Goal: Task Accomplishment & Management: Use online tool/utility

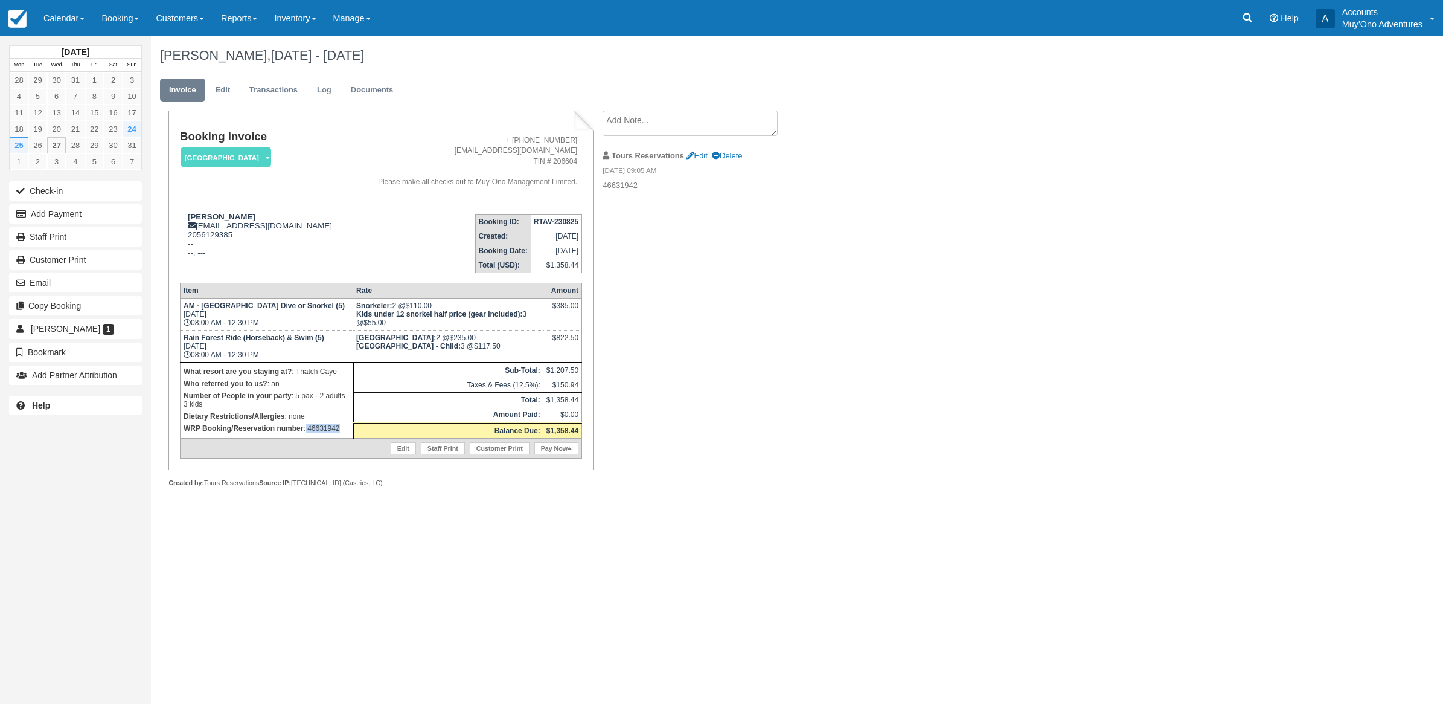
drag, startPoint x: 305, startPoint y: 426, endPoint x: 345, endPoint y: 434, distance: 41.2
click at [345, 434] on td "What resort are you staying at? : Thatch Caye Who referred you to us? : an Numb…" at bounding box center [266, 400] width 173 height 76
copy p "46631942"
click at [49, 209] on button "Add Payment" at bounding box center [75, 213] width 133 height 19
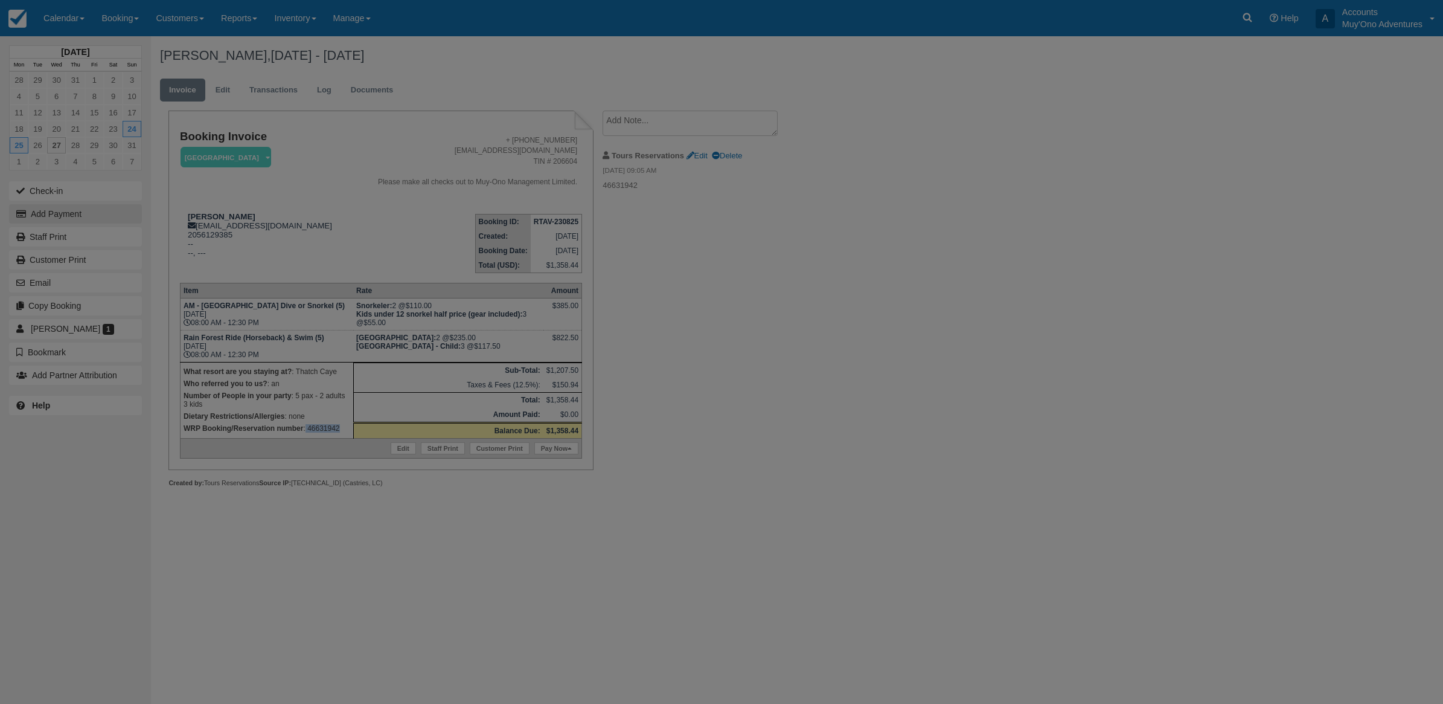
type input "[DATE]"
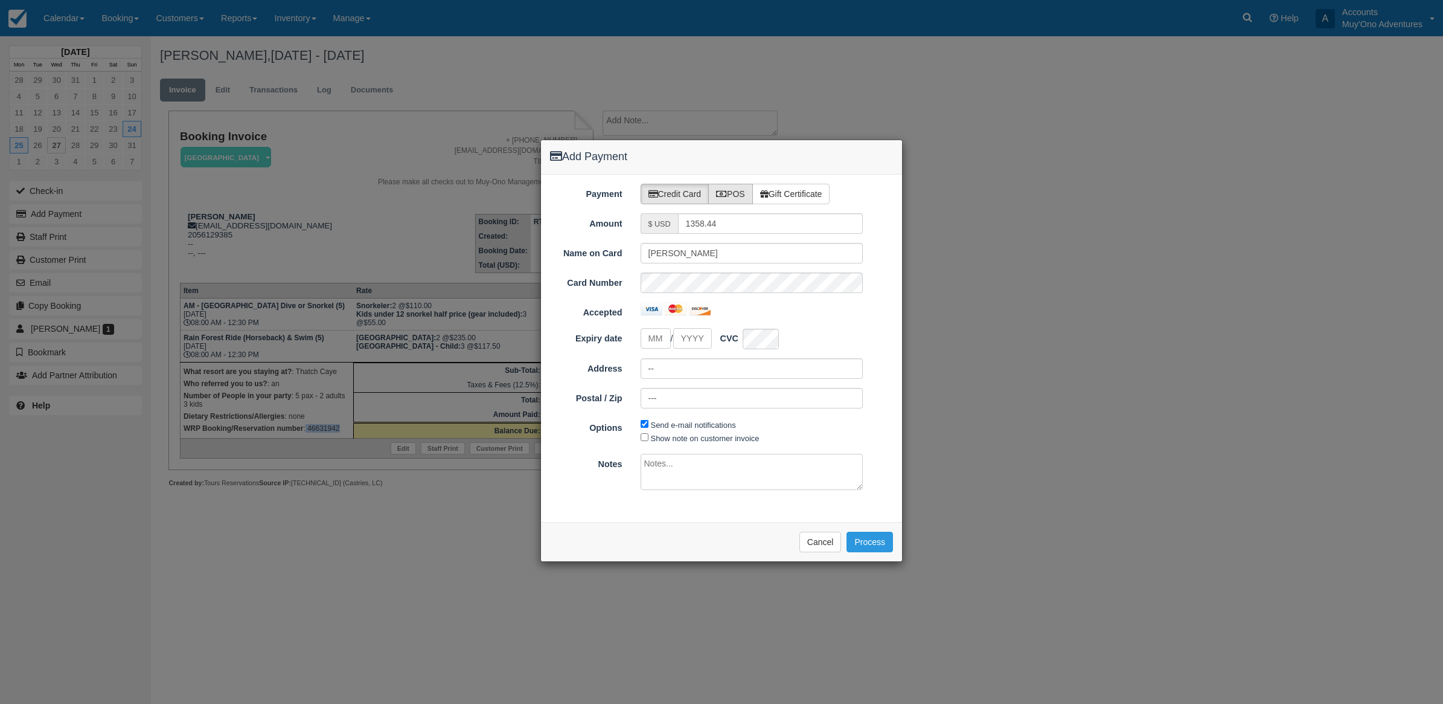
click at [729, 202] on label "POS" at bounding box center [730, 194] width 45 height 21
radio input "true"
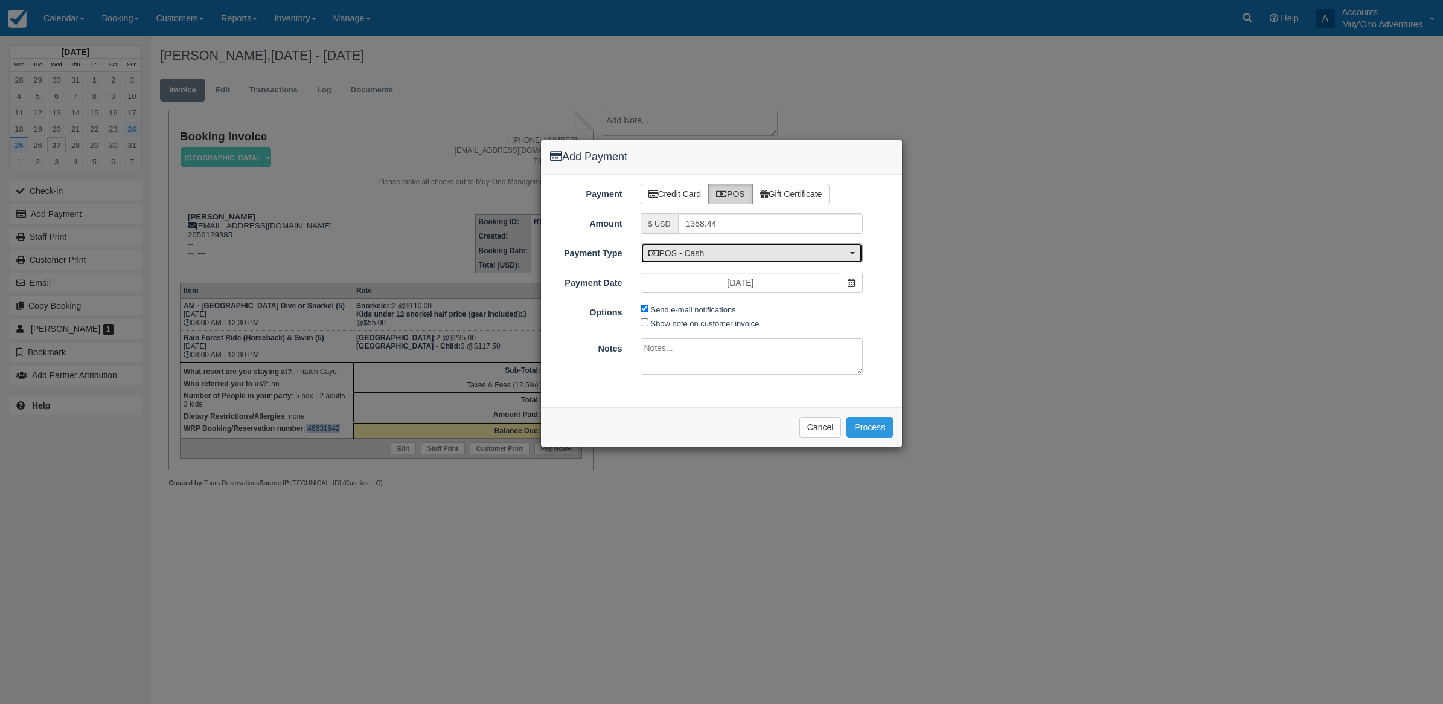
click at [696, 249] on span "POS - Cash" at bounding box center [748, 253] width 199 height 12
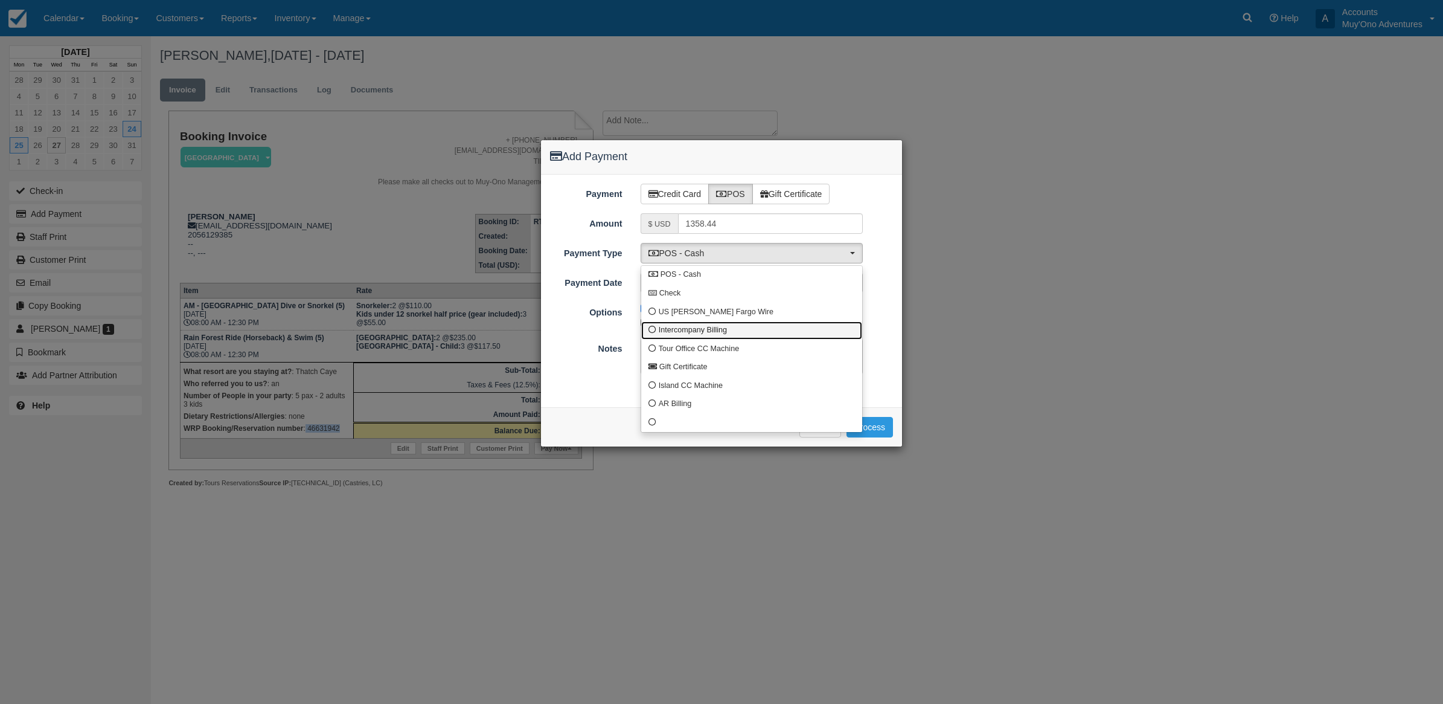
click at [652, 327] on span at bounding box center [653, 330] width 8 height 8
select select "custom4"
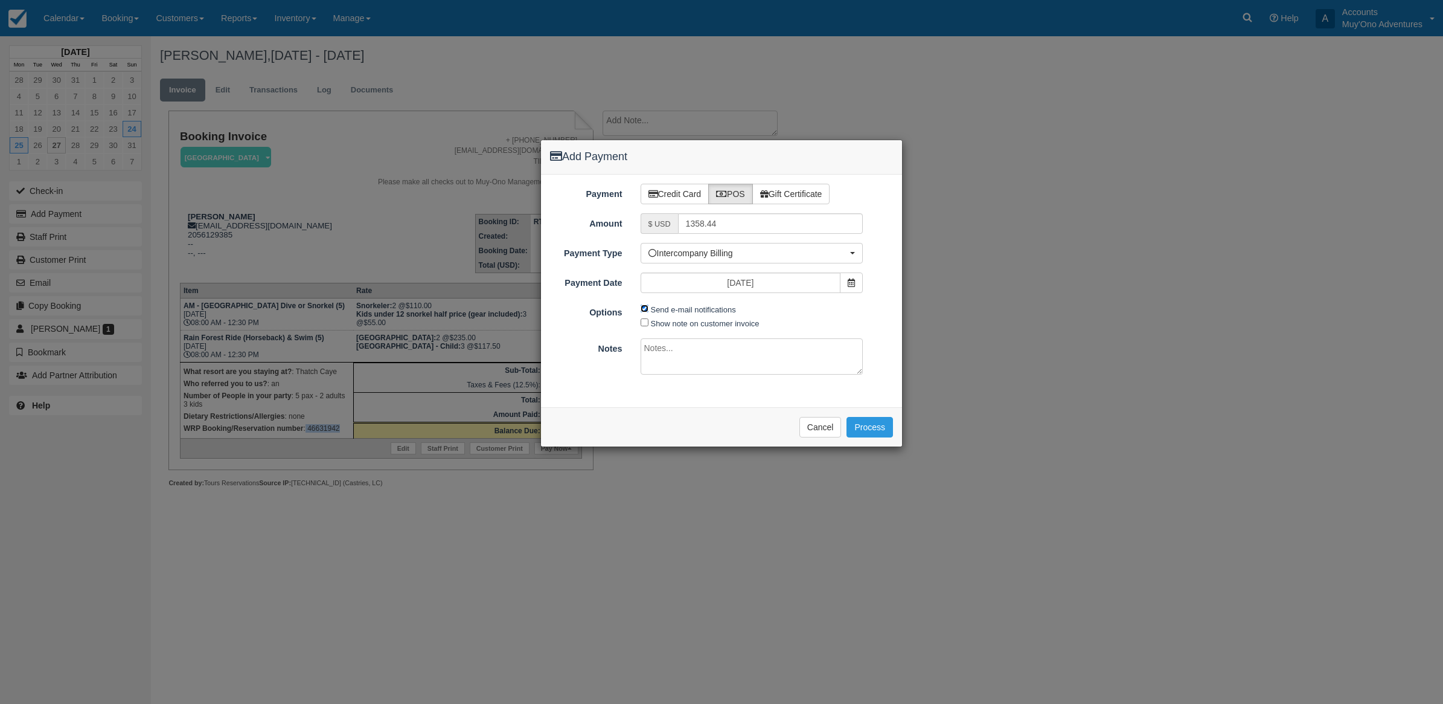
click at [645, 310] on input "Send e-mail notifications" at bounding box center [645, 308] width 8 height 8
checkbox input "false"
click at [650, 354] on textarea at bounding box center [752, 356] width 223 height 36
type textarea "Invoiced in TC CT"
click at [868, 432] on button "Process" at bounding box center [870, 427] width 47 height 21
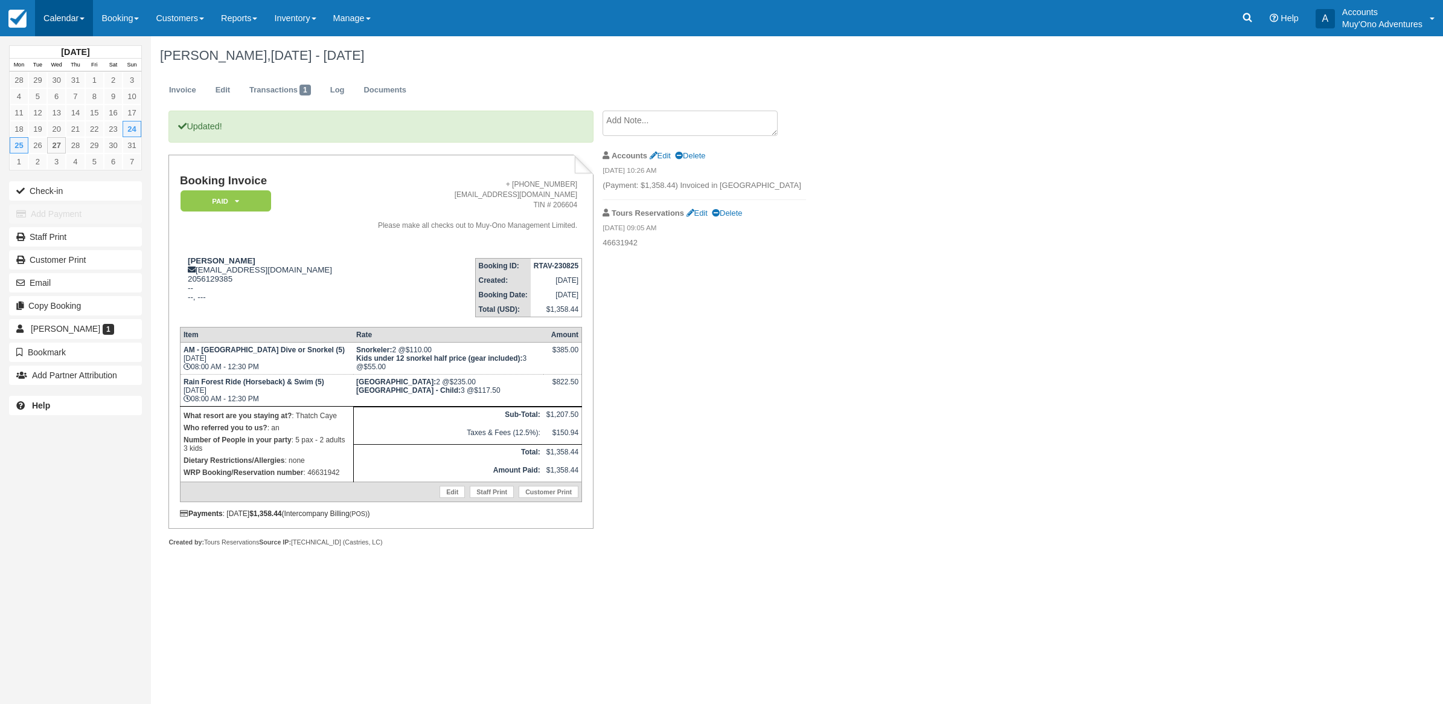
click at [39, 30] on link "Calendar" at bounding box center [64, 18] width 58 height 36
click at [70, 106] on link "Month" at bounding box center [83, 113] width 95 height 25
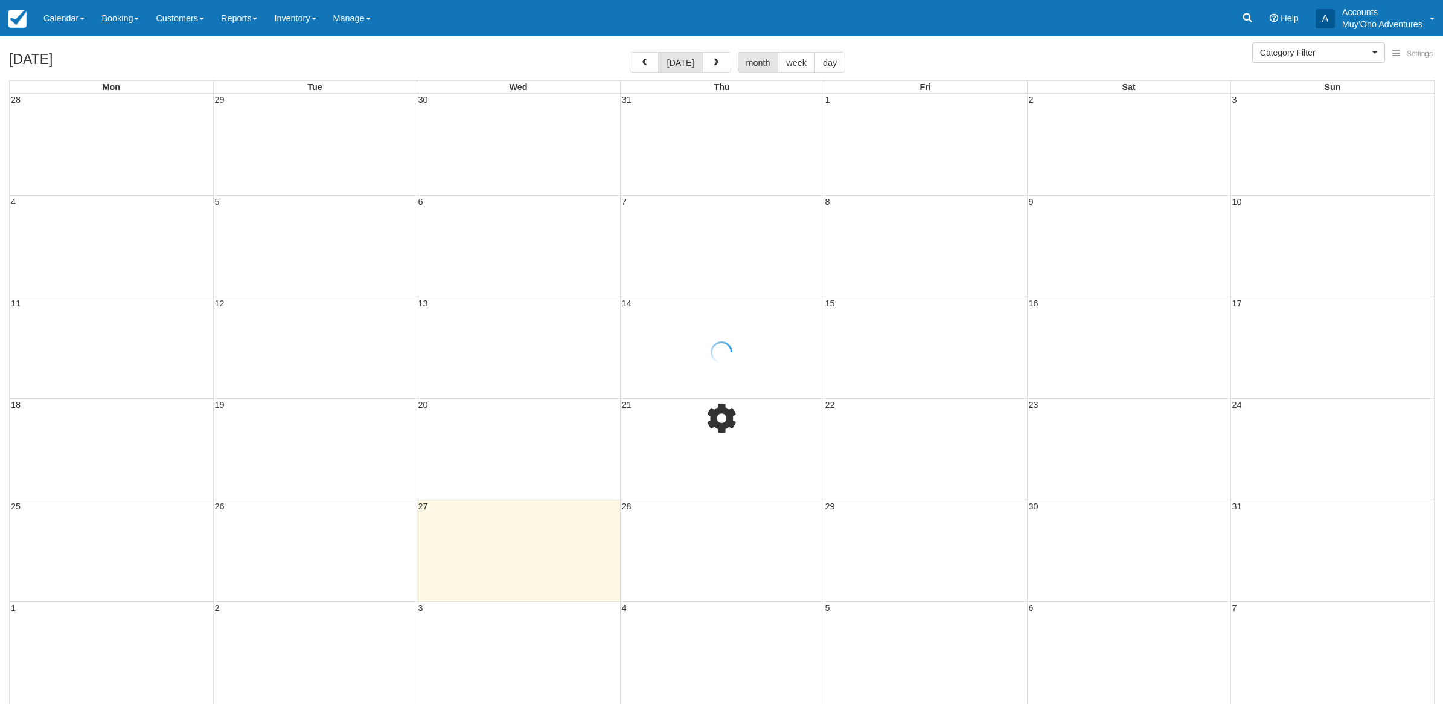
select select
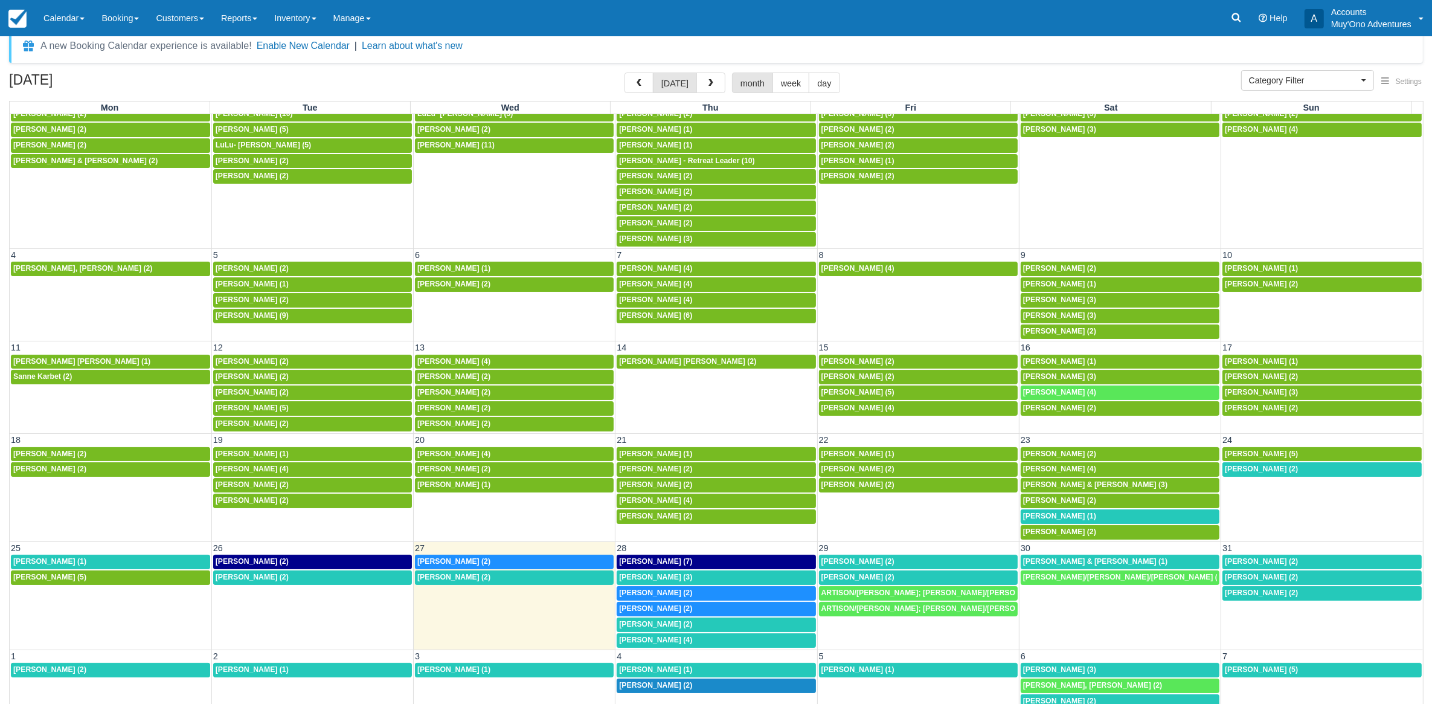
scroll to position [32, 0]
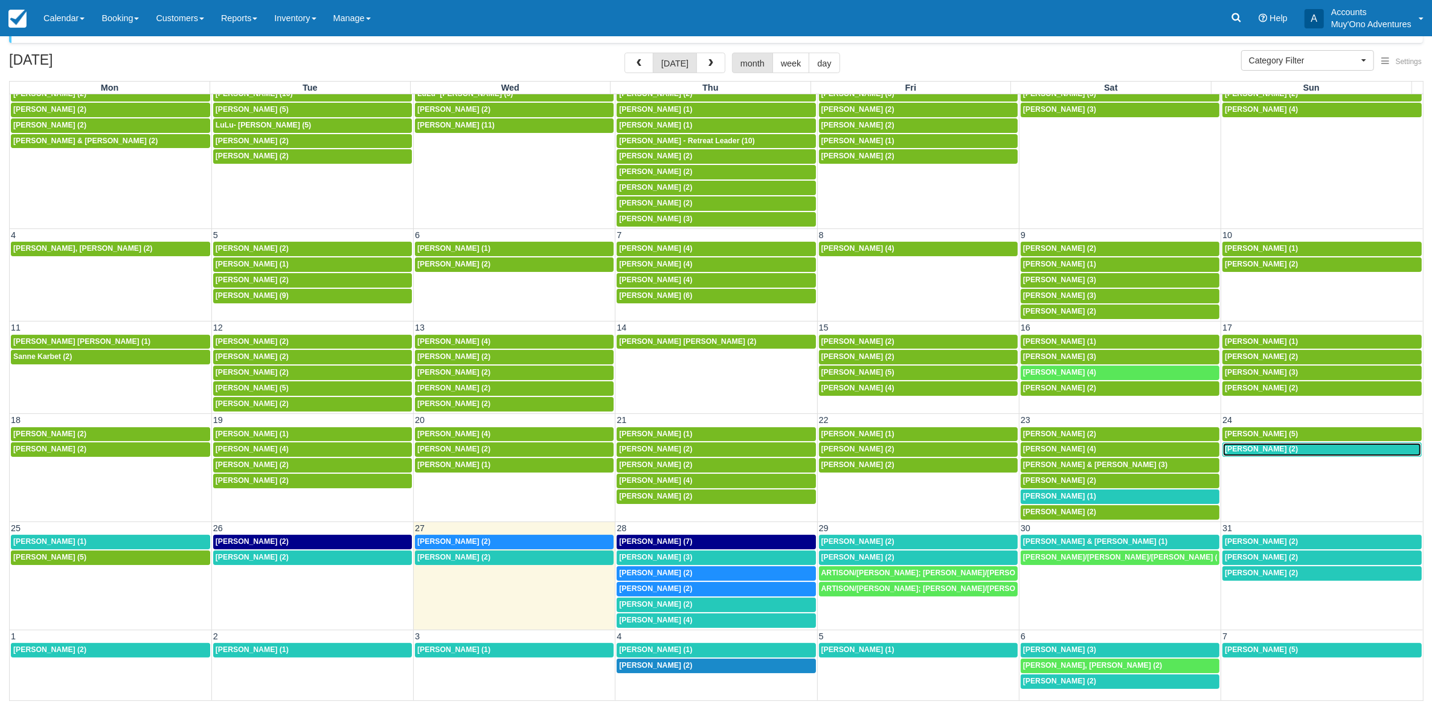
click at [1260, 446] on span "Sarah Andersen (2)" at bounding box center [1261, 448] width 73 height 8
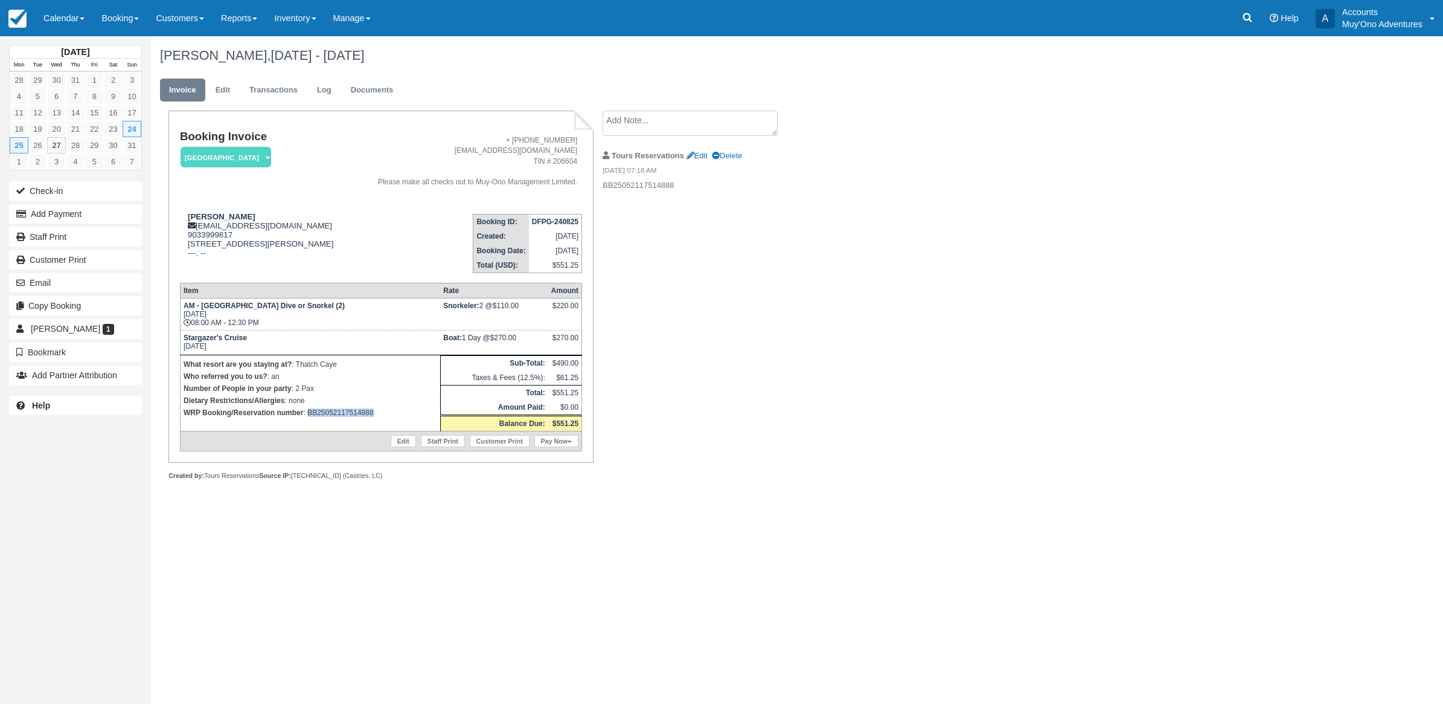
drag, startPoint x: 375, startPoint y: 434, endPoint x: 307, endPoint y: 434, distance: 68.2
click at [307, 419] on p "WRP Booking/Reservation number : BB25052117514888" at bounding box center [311, 412] width 254 height 12
copy p "BB25052117514888"
click at [23, 216] on icon "button" at bounding box center [23, 214] width 14 height 8
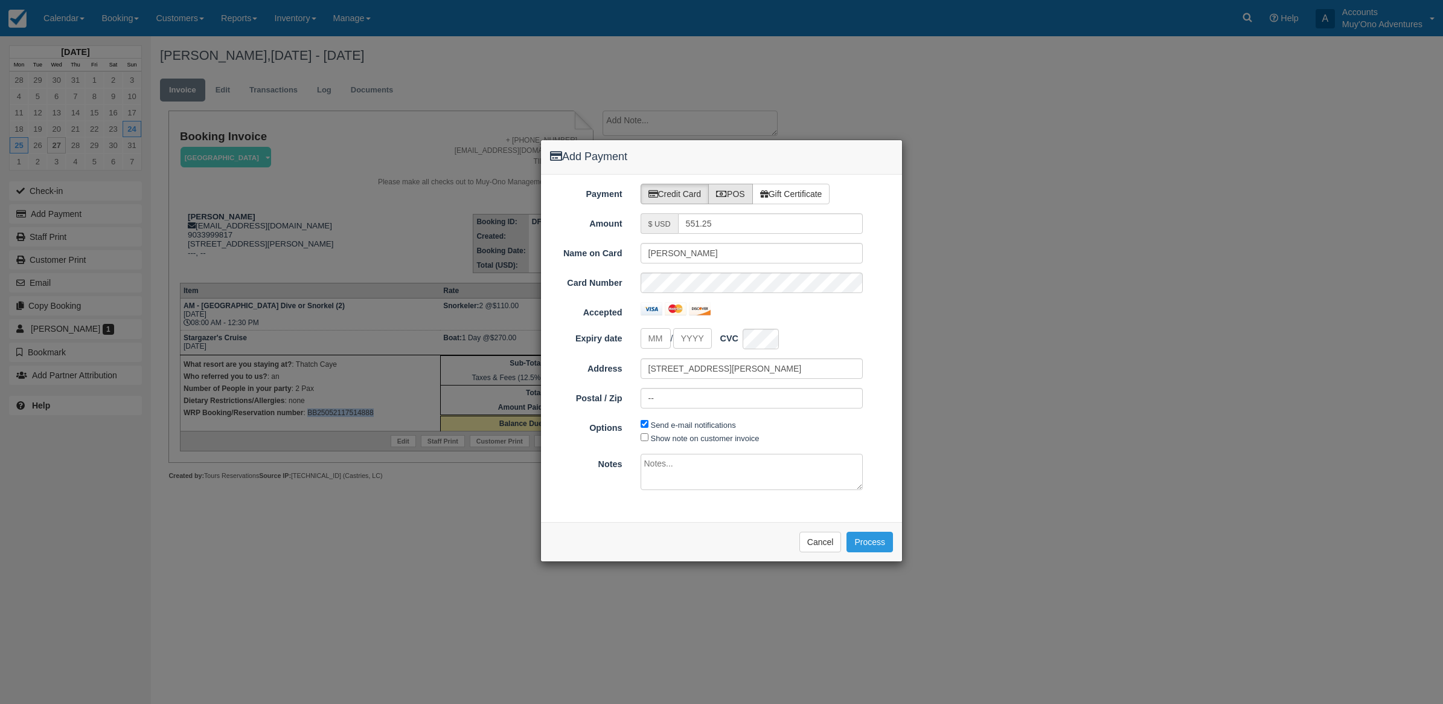
click at [732, 187] on label "POS" at bounding box center [730, 194] width 45 height 21
radio input "true"
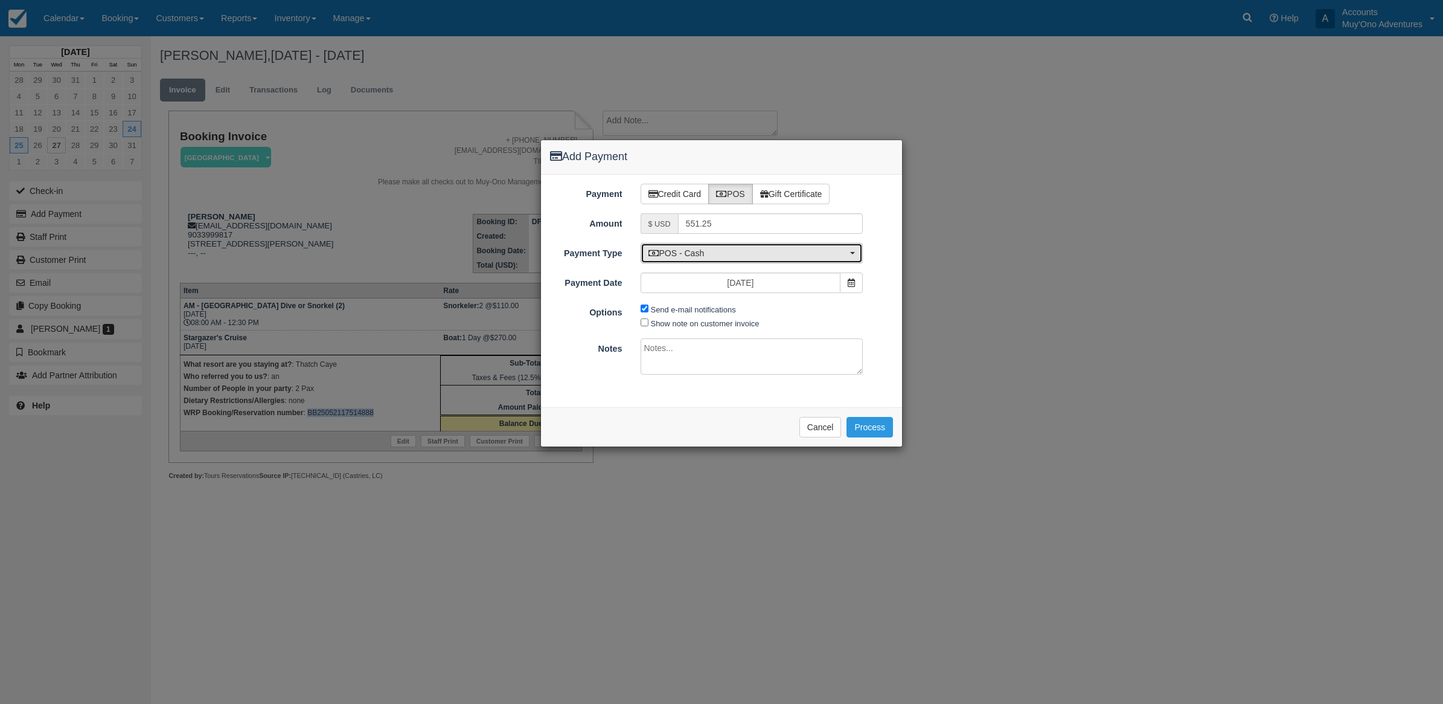
click at [716, 263] on button "POS - Cash" at bounding box center [752, 253] width 223 height 21
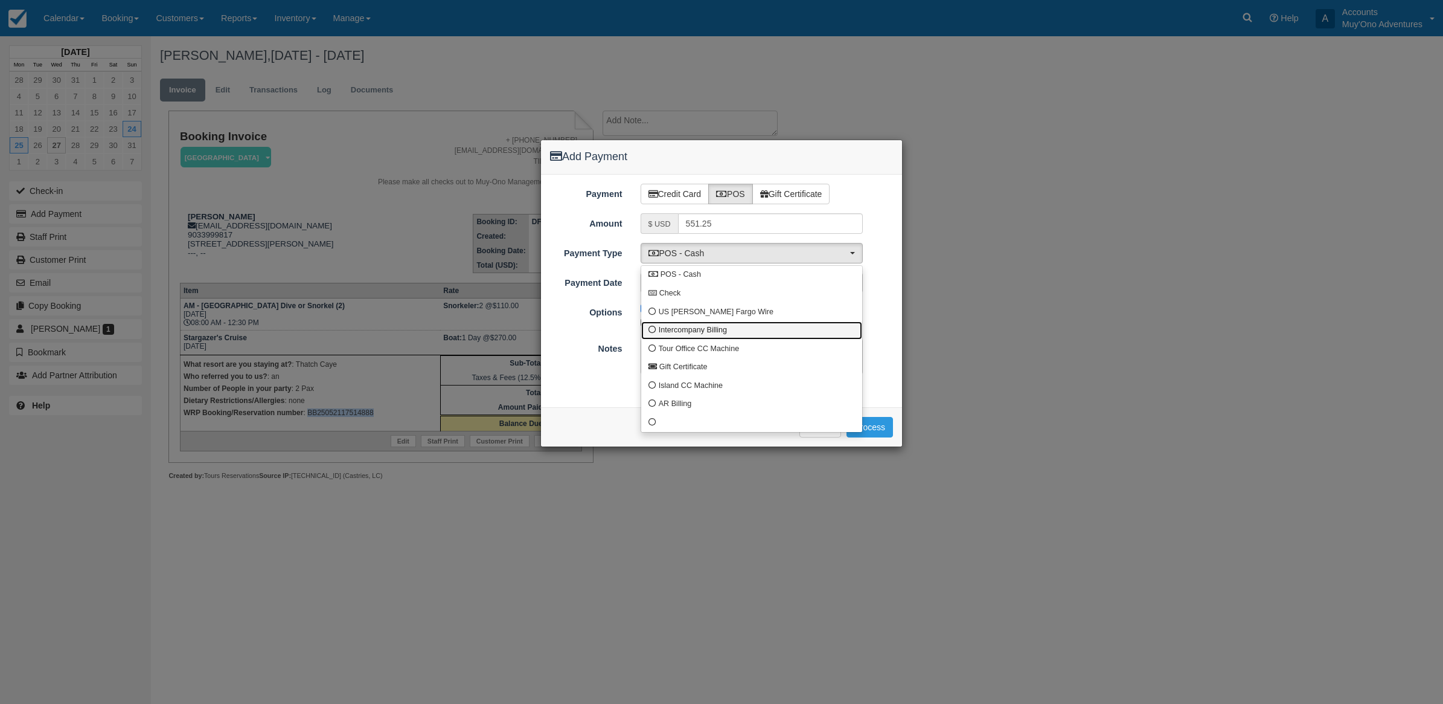
click at [662, 327] on span "Intercompany Billing" at bounding box center [693, 330] width 68 height 11
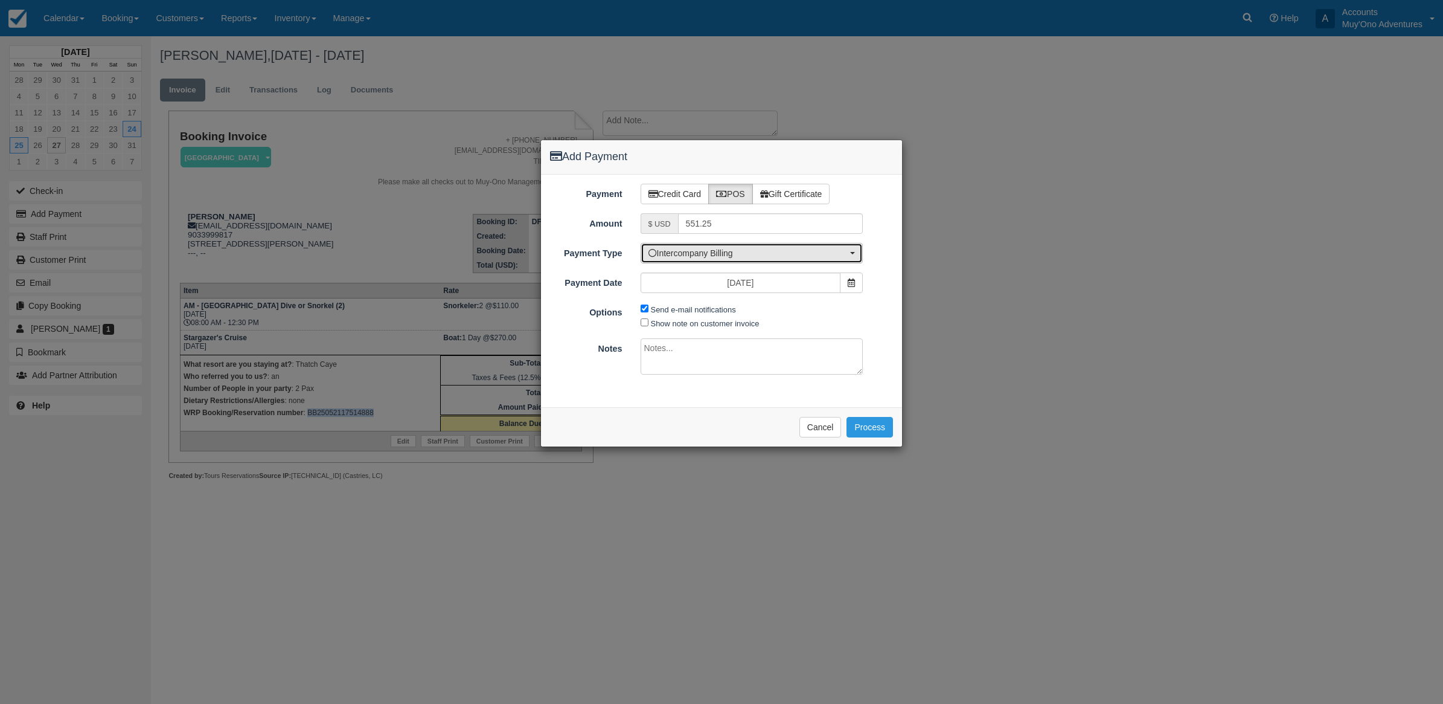
click at [679, 251] on span "Intercompany Billing" at bounding box center [748, 253] width 199 height 12
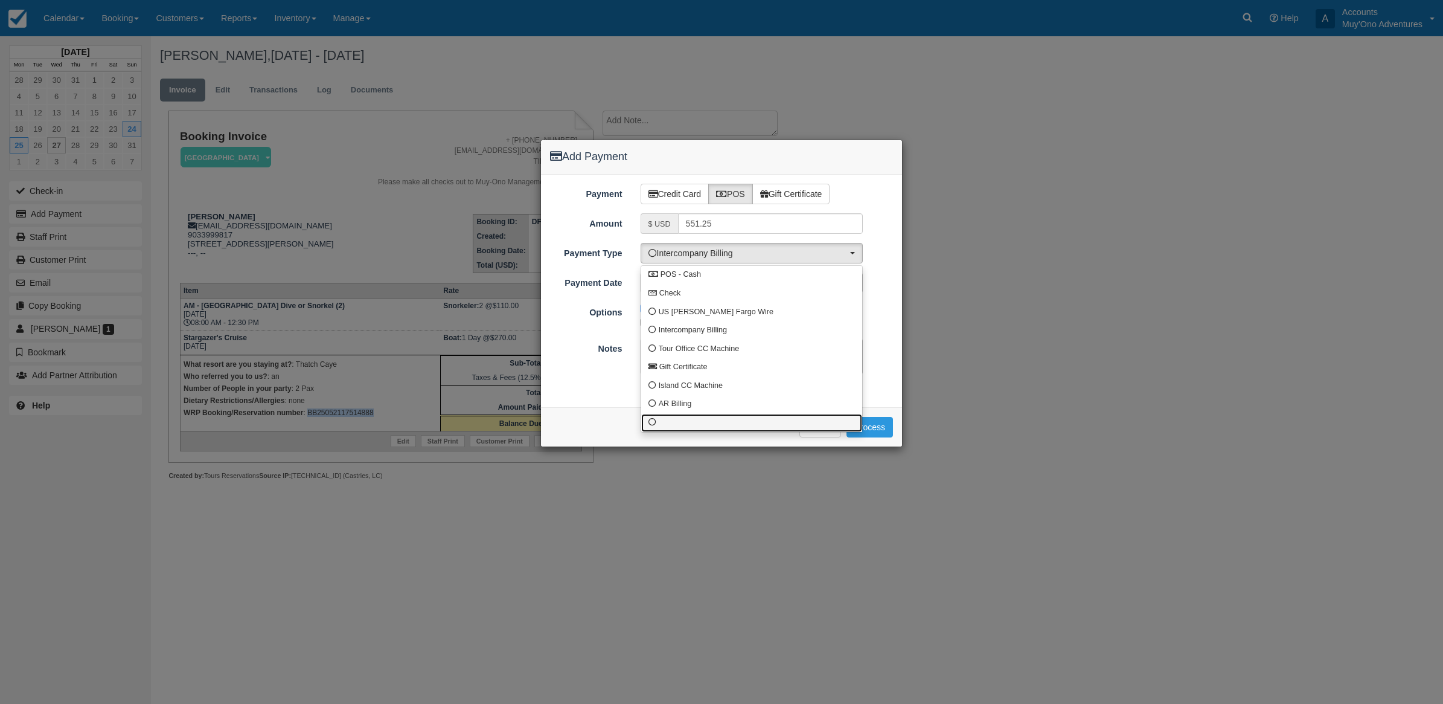
click at [669, 427] on link at bounding box center [751, 423] width 221 height 19
select select "custom10"
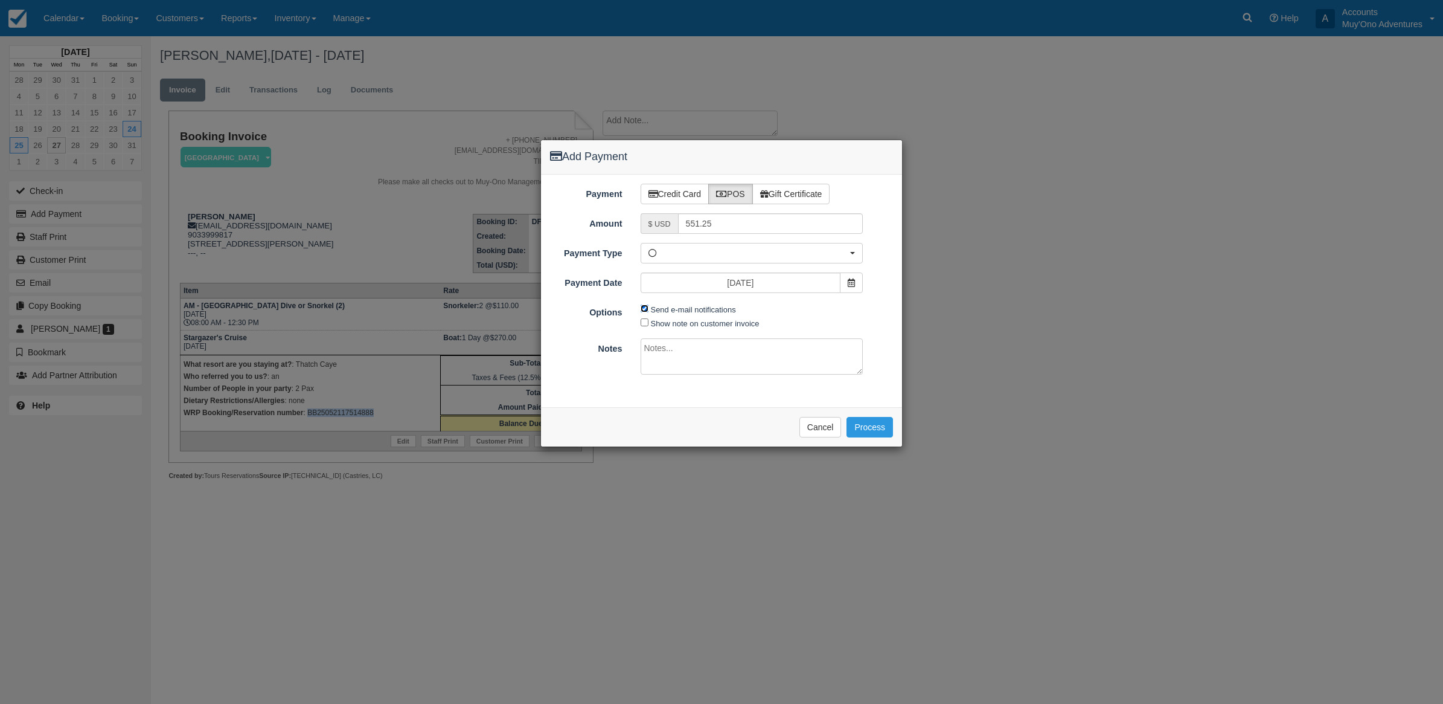
click at [642, 307] on input "Send e-mail notifications" at bounding box center [645, 308] width 8 height 8
checkbox input "false"
click at [664, 345] on textarea at bounding box center [752, 356] width 223 height 36
type textarea "I"
type textarea "p"
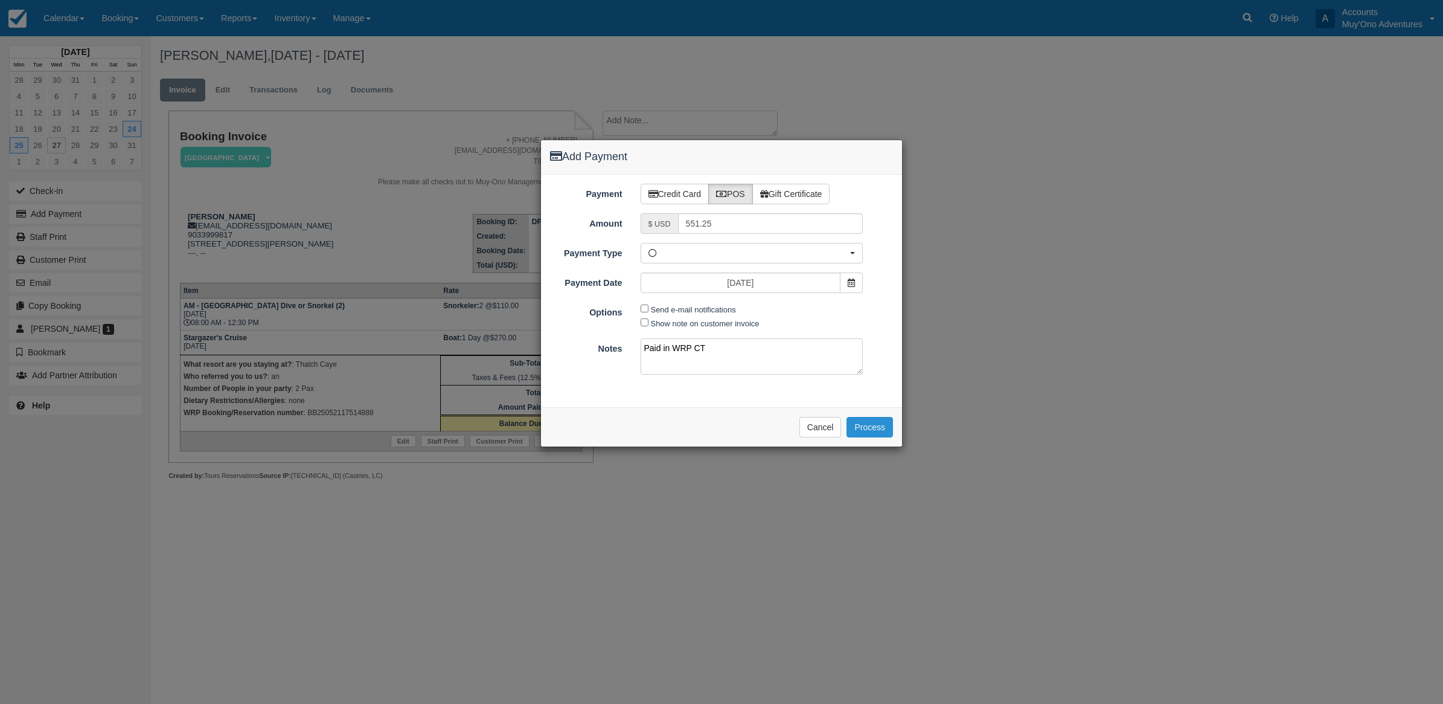
type textarea "Paid in WRP CT"
click at [883, 429] on button "Process" at bounding box center [870, 427] width 47 height 21
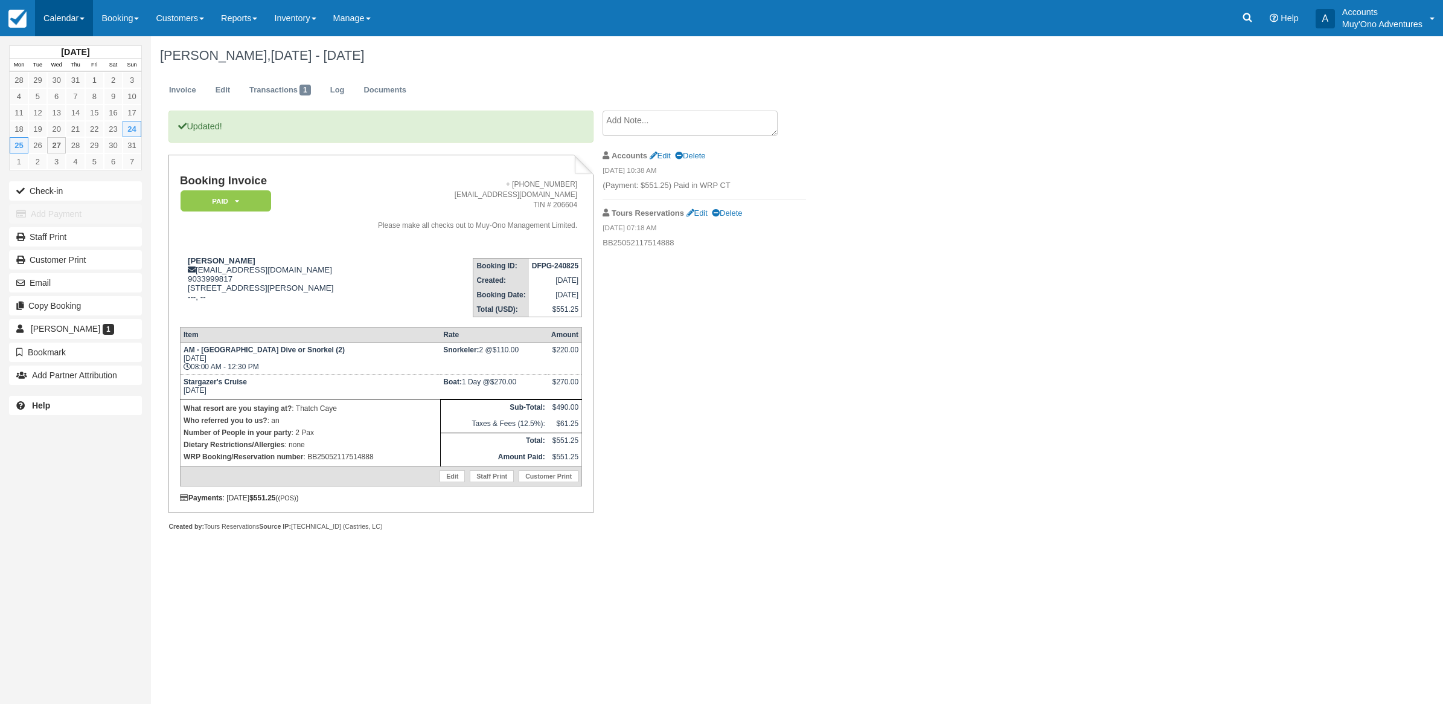
click at [63, 30] on link "Calendar" at bounding box center [64, 18] width 58 height 36
click at [91, 107] on link "Month" at bounding box center [83, 113] width 95 height 25
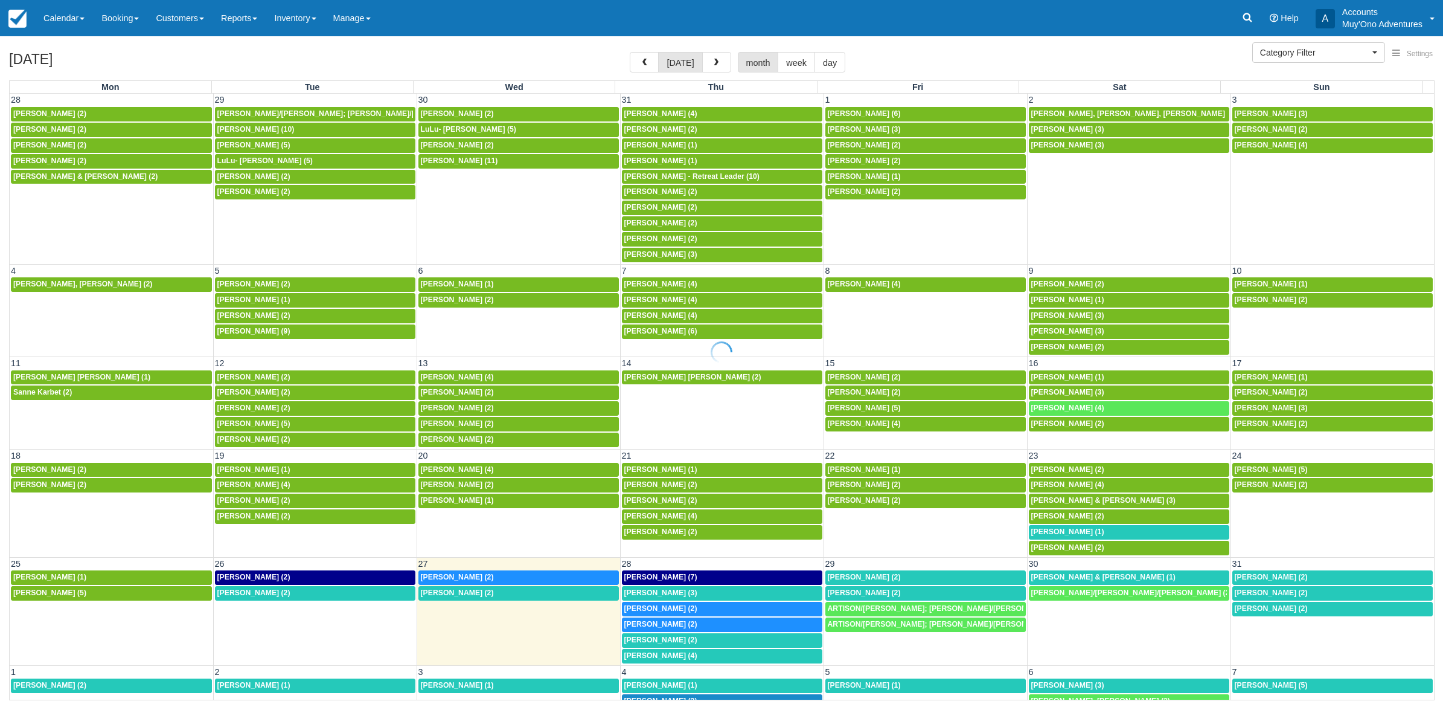
select select
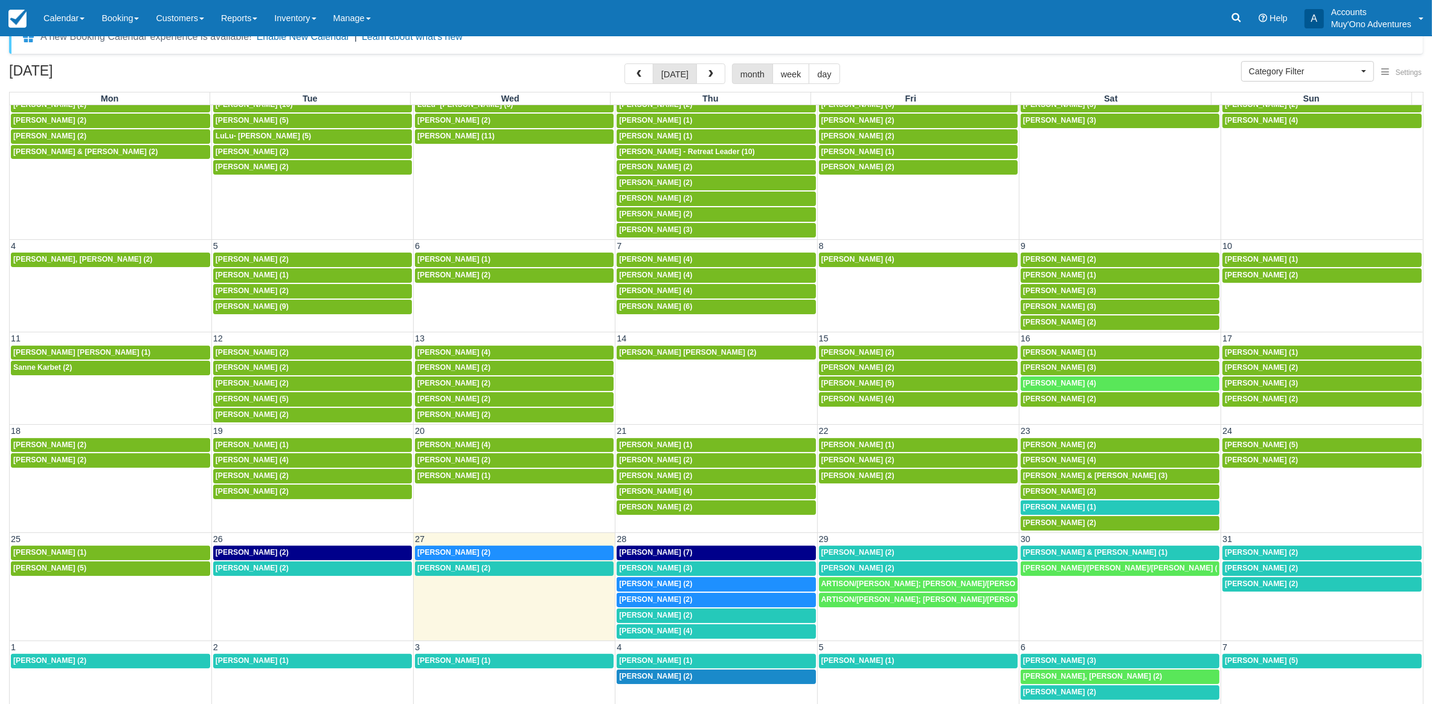
scroll to position [32, 0]
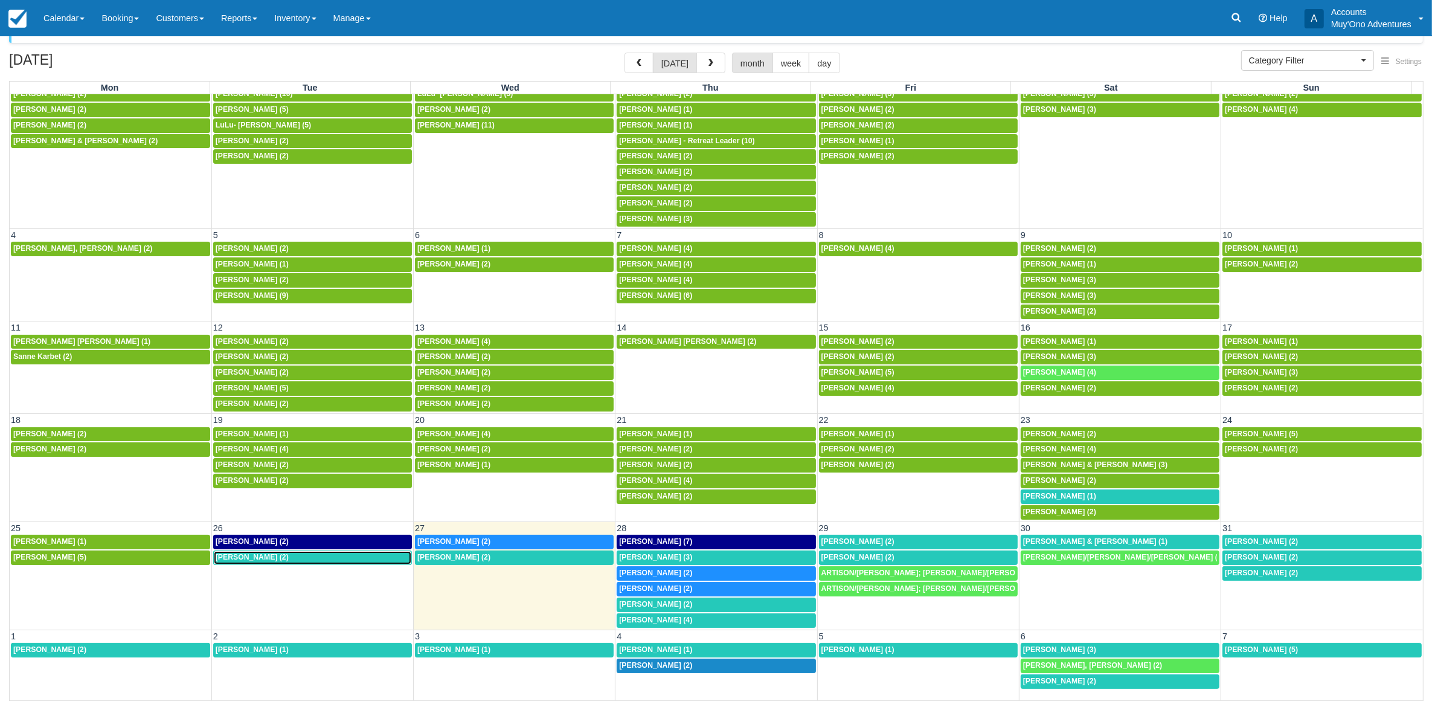
click at [270, 553] on div "8a David Ruble (2)" at bounding box center [313, 558] width 194 height 10
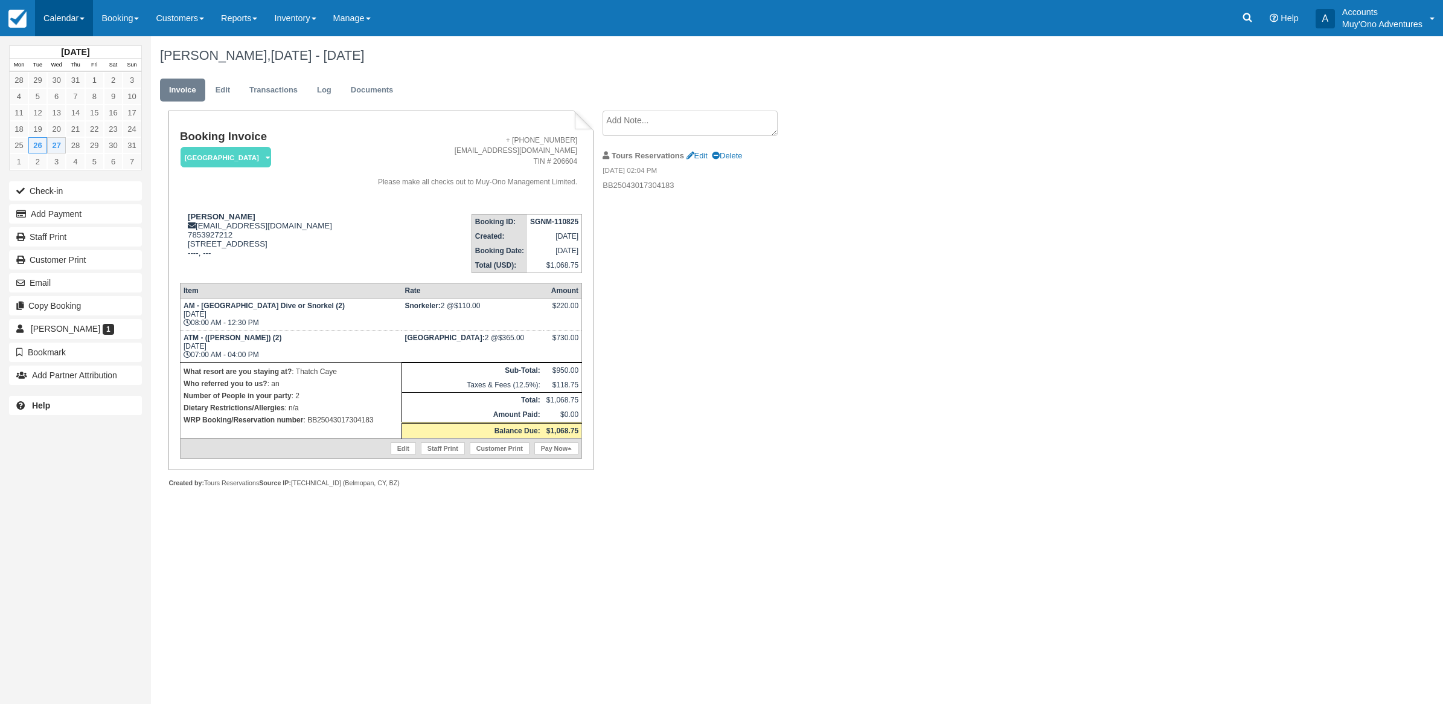
click at [88, 16] on link "Calendar" at bounding box center [64, 18] width 58 height 36
click at [82, 107] on link "Month" at bounding box center [83, 113] width 95 height 25
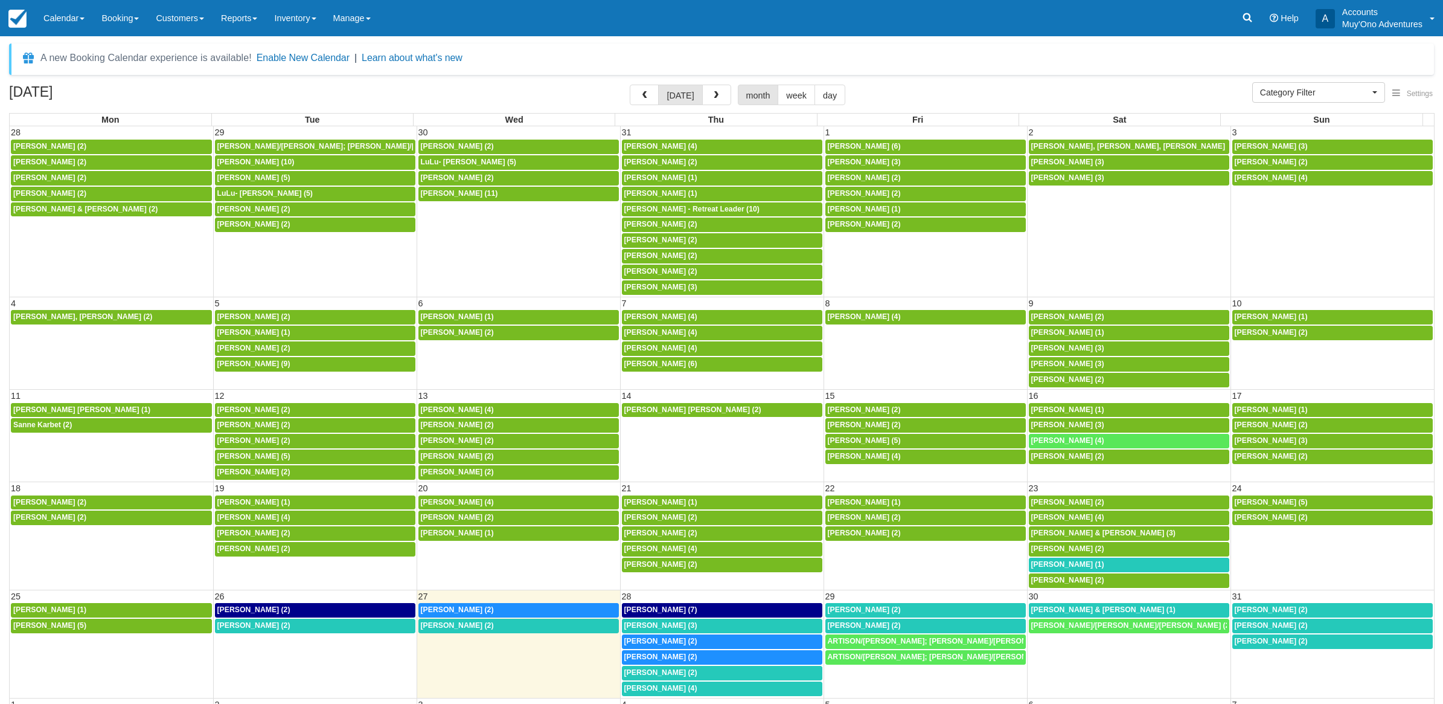
select select
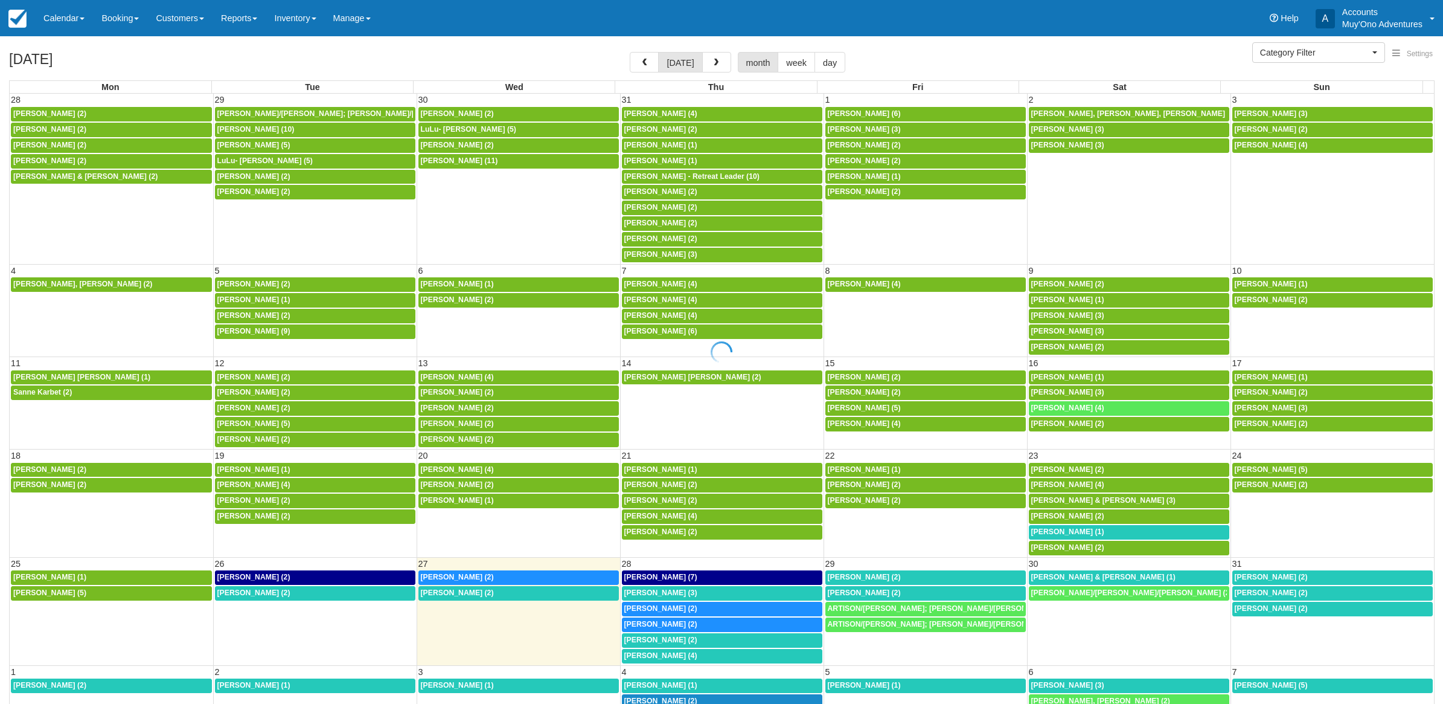
select select
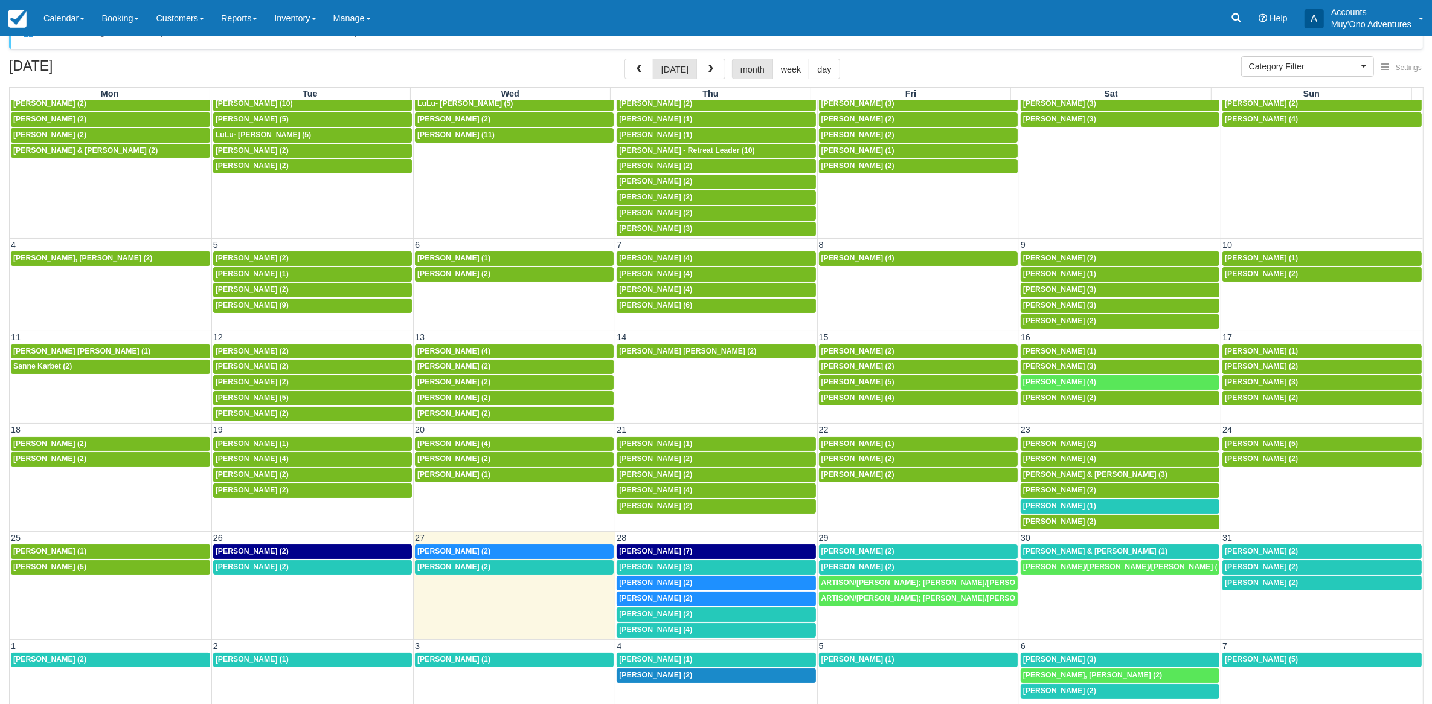
scroll to position [38, 0]
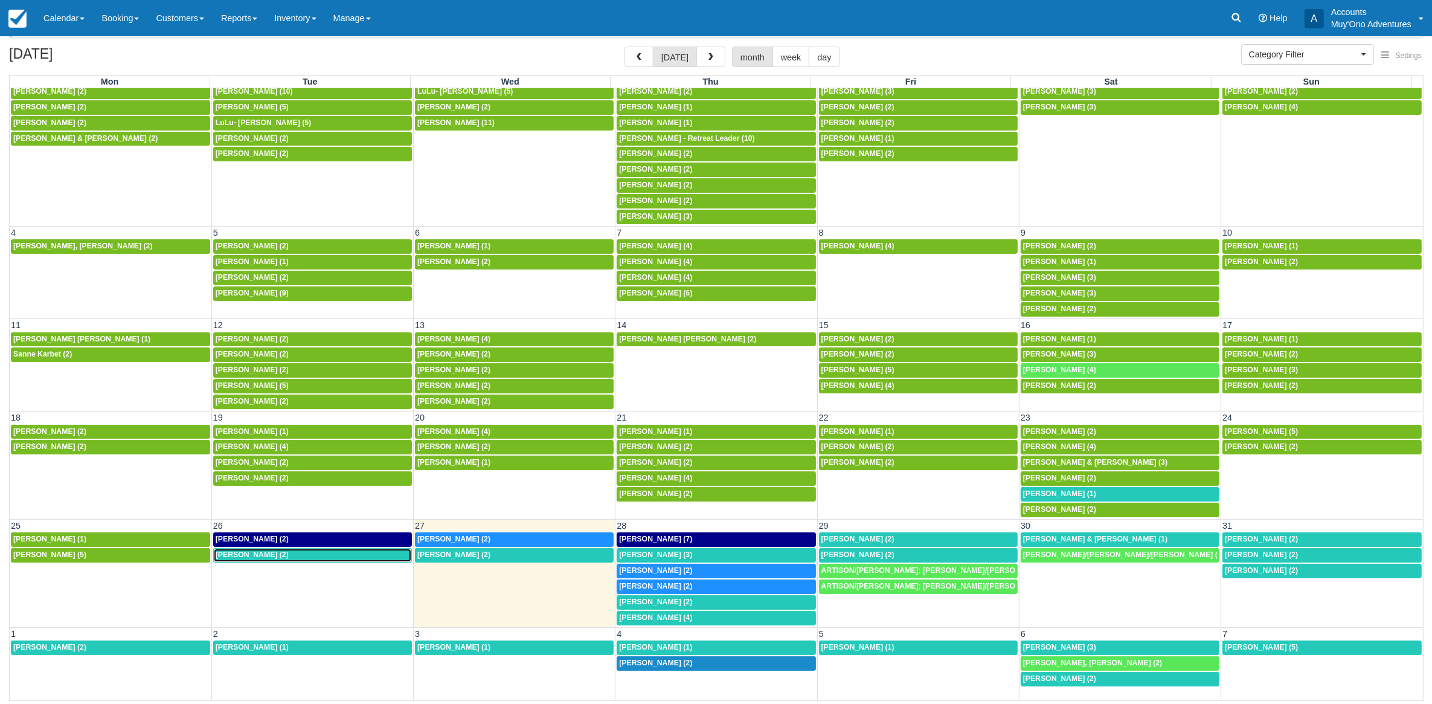
click at [274, 553] on div "8a David Ruble (2)" at bounding box center [313, 555] width 194 height 10
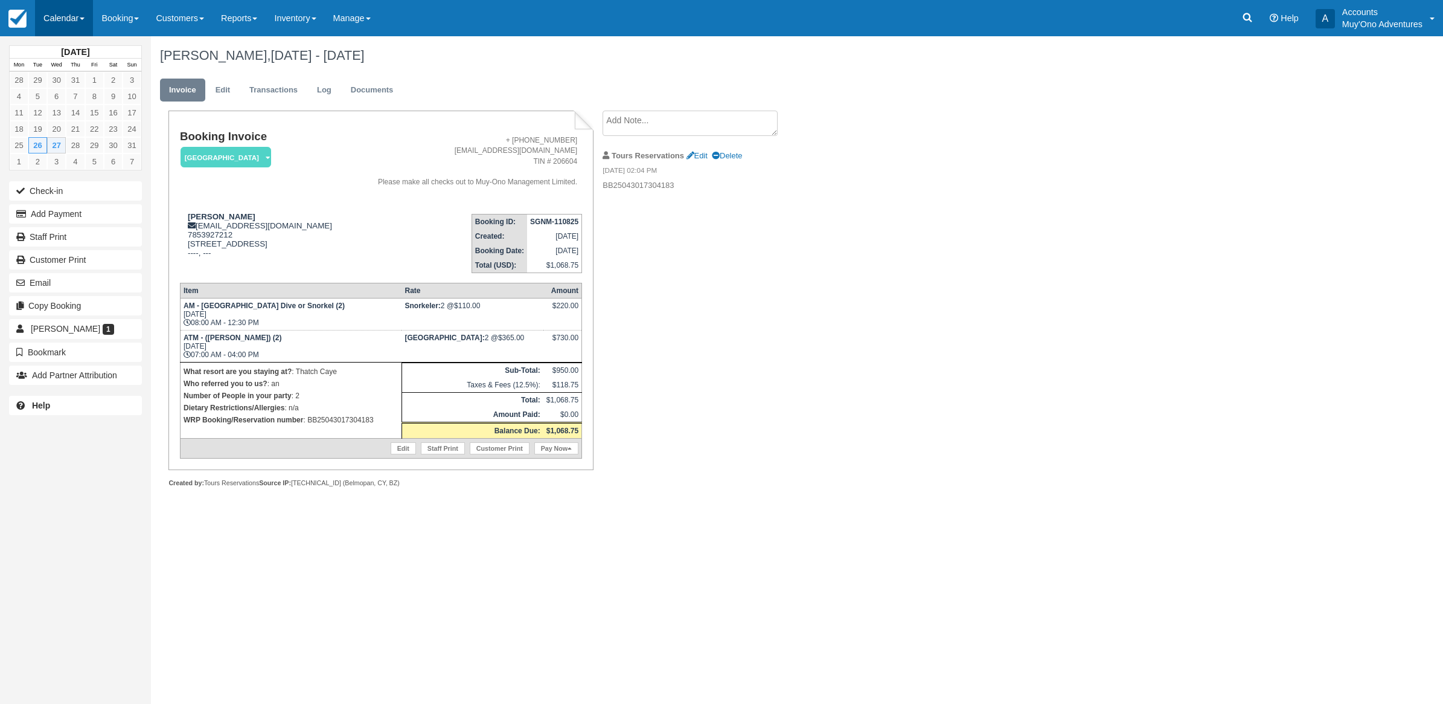
click at [59, 25] on link "Calendar" at bounding box center [64, 18] width 58 height 36
click at [66, 117] on link "Month" at bounding box center [83, 113] width 95 height 25
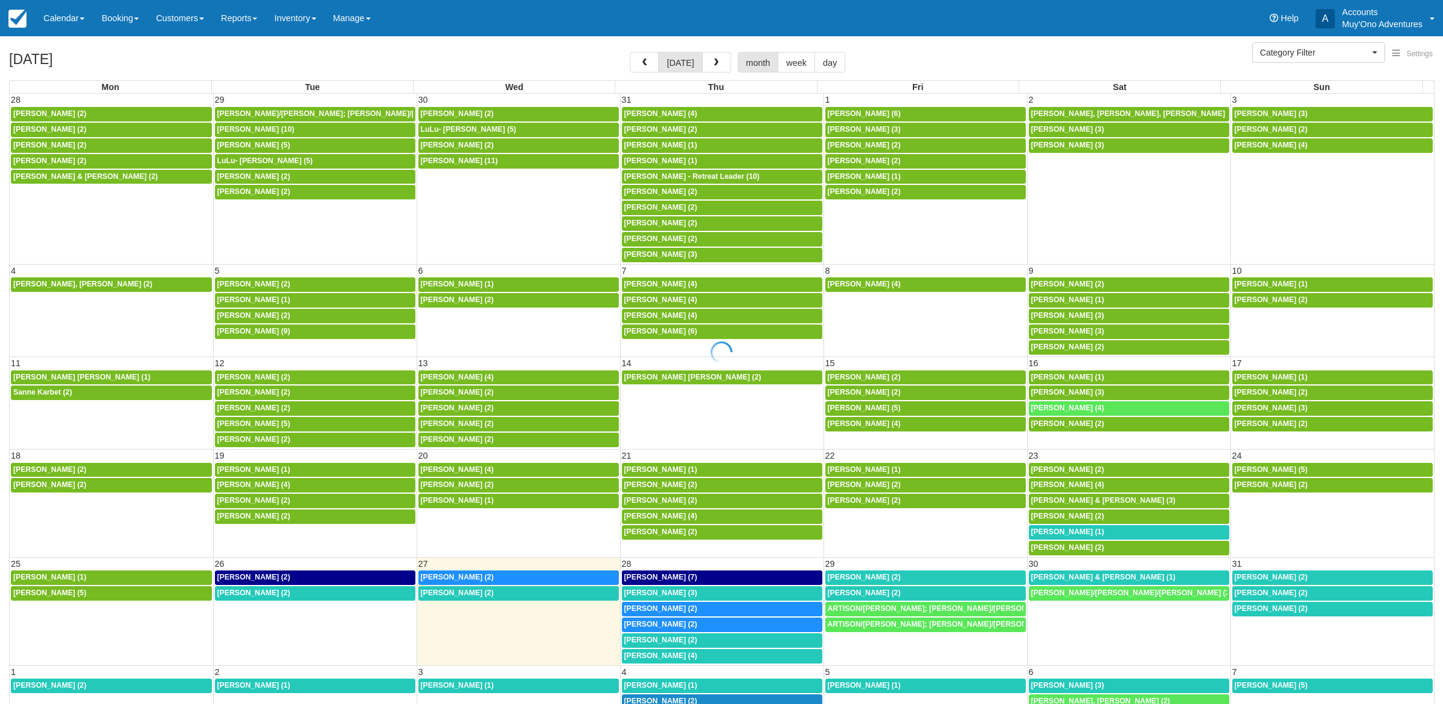
select select
